Goal: Task Accomplishment & Management: Use online tool/utility

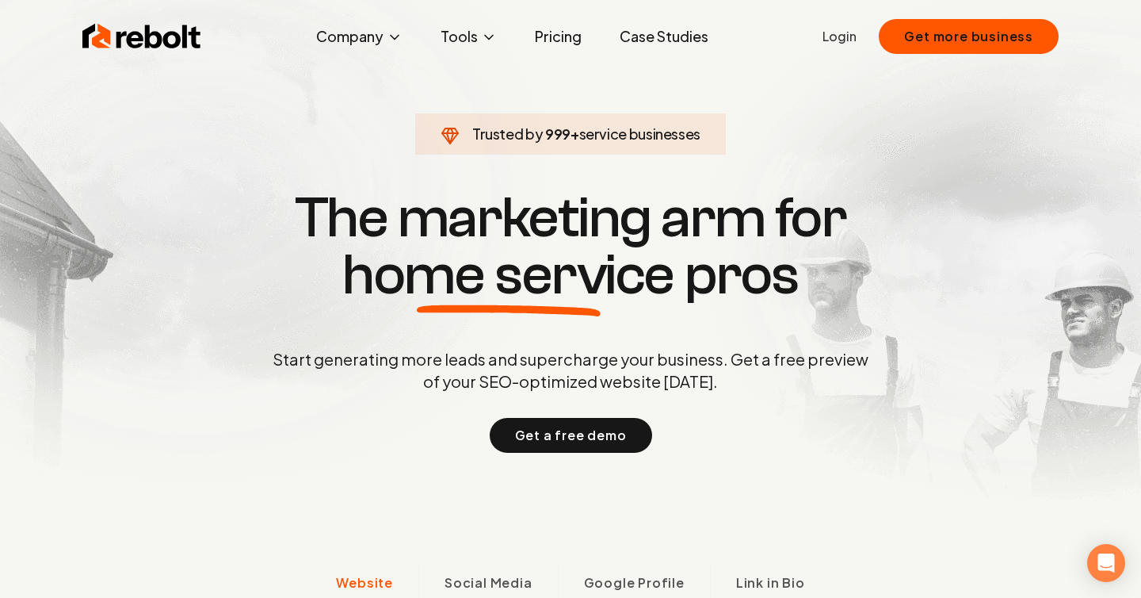
click at [831, 47] on ul "Login Get more business" at bounding box center [941, 36] width 236 height 35
click at [836, 44] on link "Login" at bounding box center [840, 36] width 34 height 19
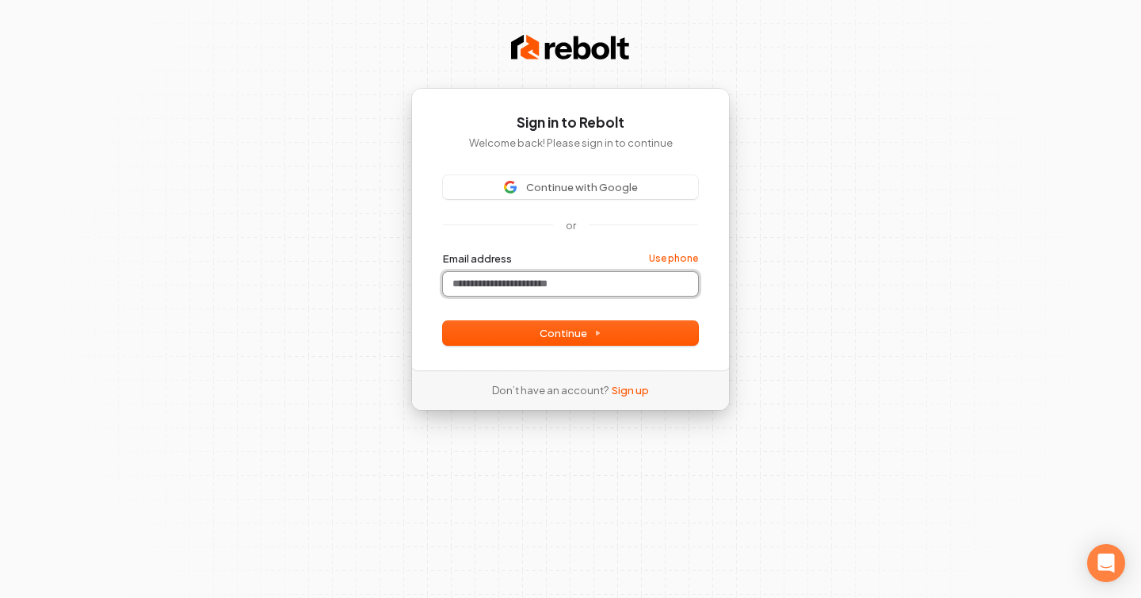
click at [565, 285] on input "Email address" at bounding box center [570, 284] width 255 height 24
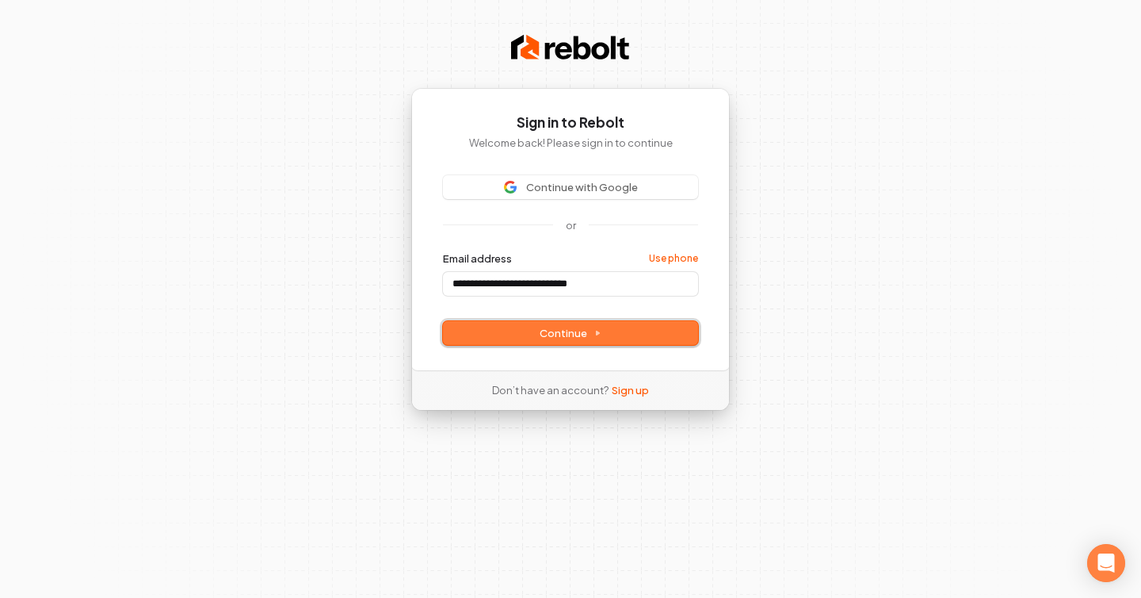
click at [578, 333] on span "Continue" at bounding box center [571, 333] width 62 height 14
type input "**********"
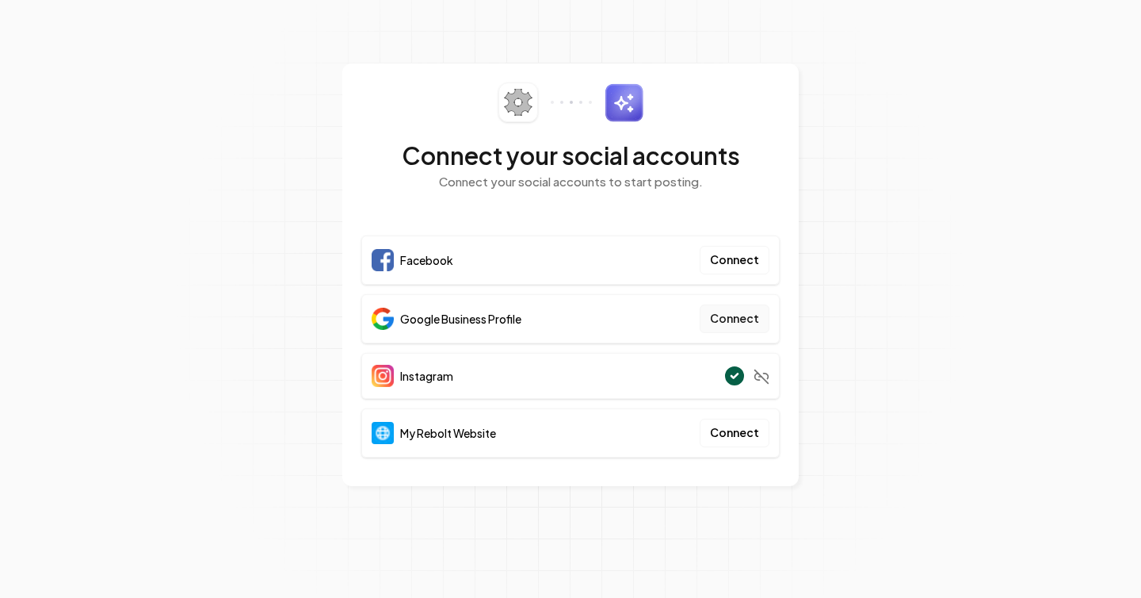
click at [745, 320] on button "Connect" at bounding box center [735, 318] width 70 height 29
click at [744, 319] on button "Connect" at bounding box center [735, 318] width 70 height 29
click at [738, 317] on button "Connect" at bounding box center [735, 318] width 70 height 29
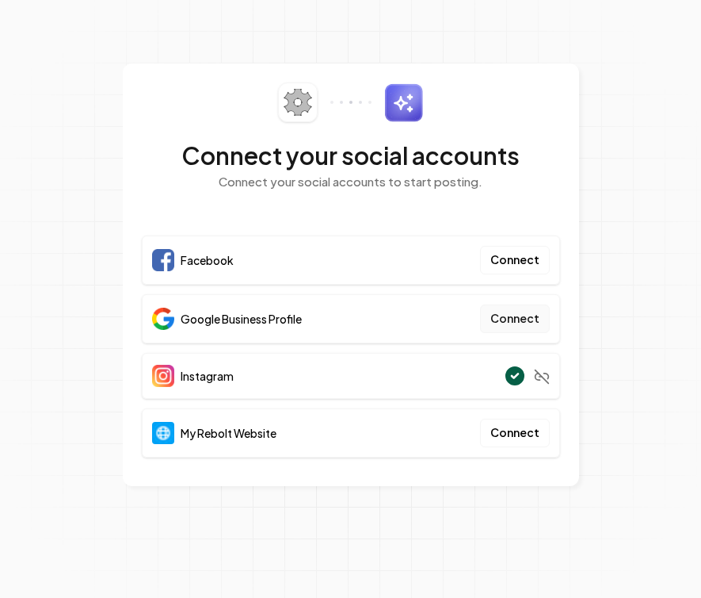
click at [519, 312] on button "Connect" at bounding box center [515, 318] width 70 height 29
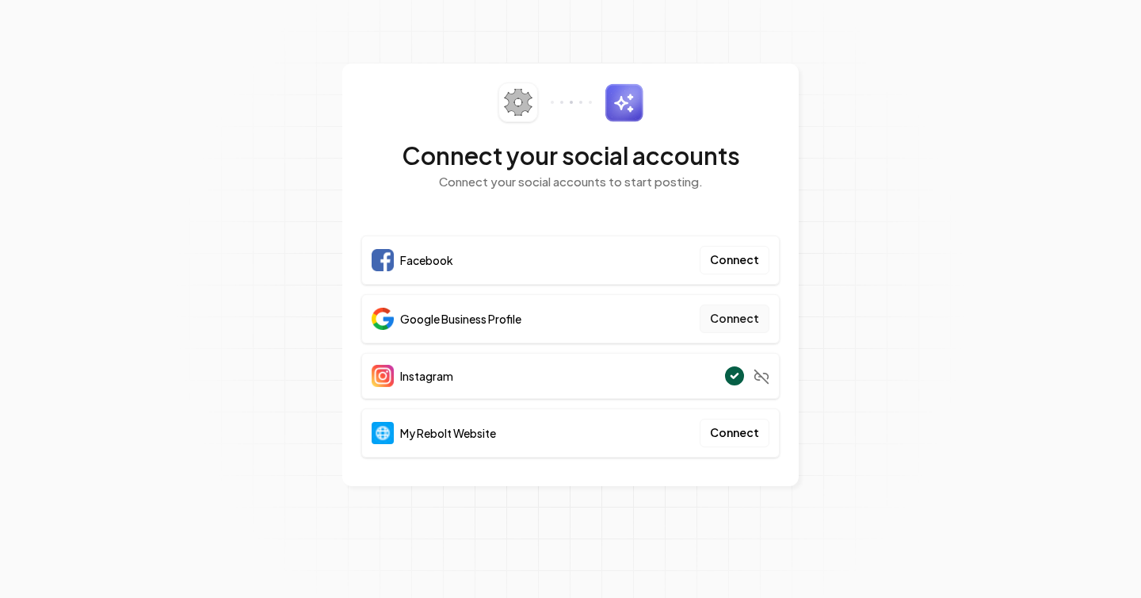
click at [750, 319] on button "Connect" at bounding box center [735, 318] width 70 height 29
click at [723, 319] on button "Connect" at bounding box center [735, 318] width 70 height 29
click at [751, 327] on button "Connect" at bounding box center [735, 318] width 70 height 29
